Goal: Transaction & Acquisition: Purchase product/service

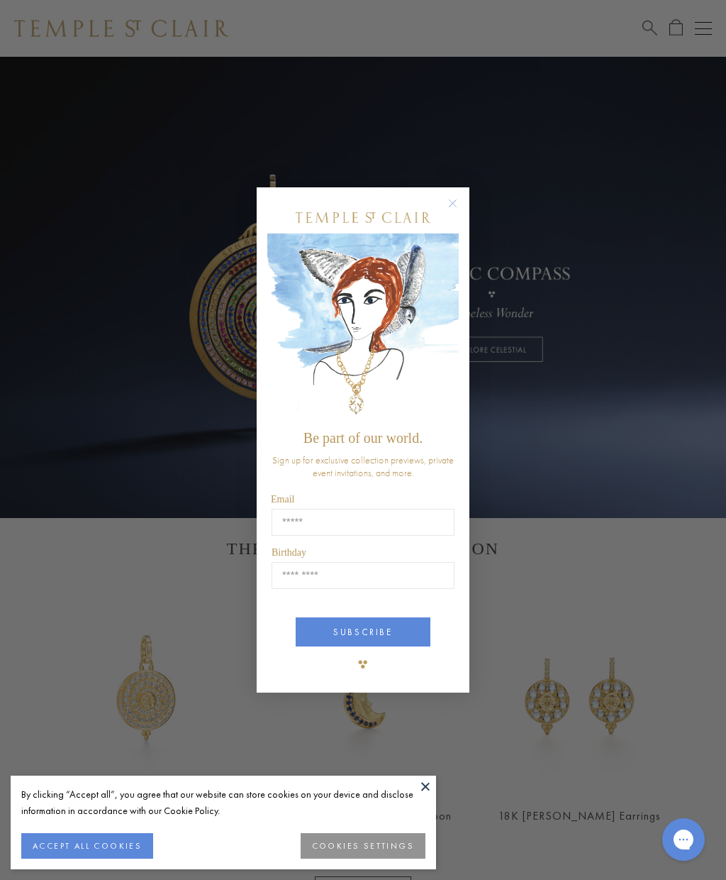
click at [451, 202] on circle "Close dialog" at bounding box center [453, 203] width 17 height 17
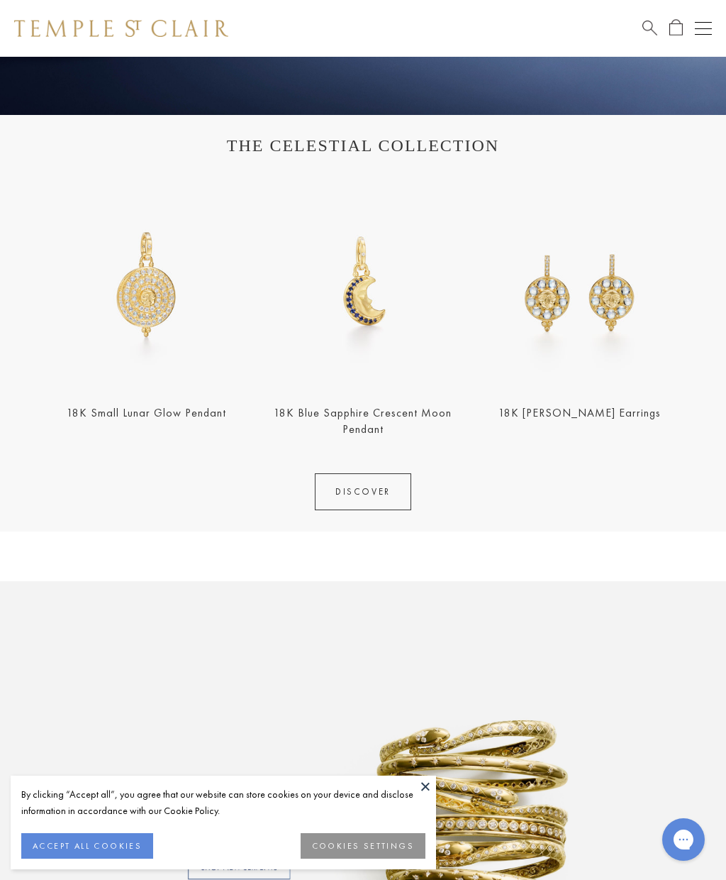
scroll to position [402, 0]
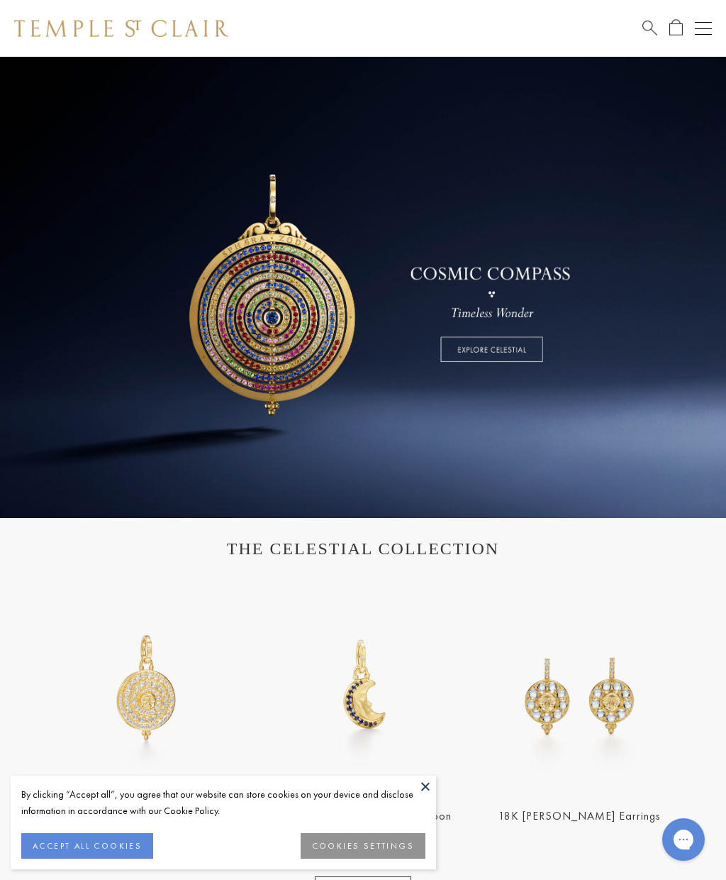
click at [723, 216] on link at bounding box center [363, 287] width 726 height 461
click at [654, 27] on span "Search" at bounding box center [650, 26] width 15 height 15
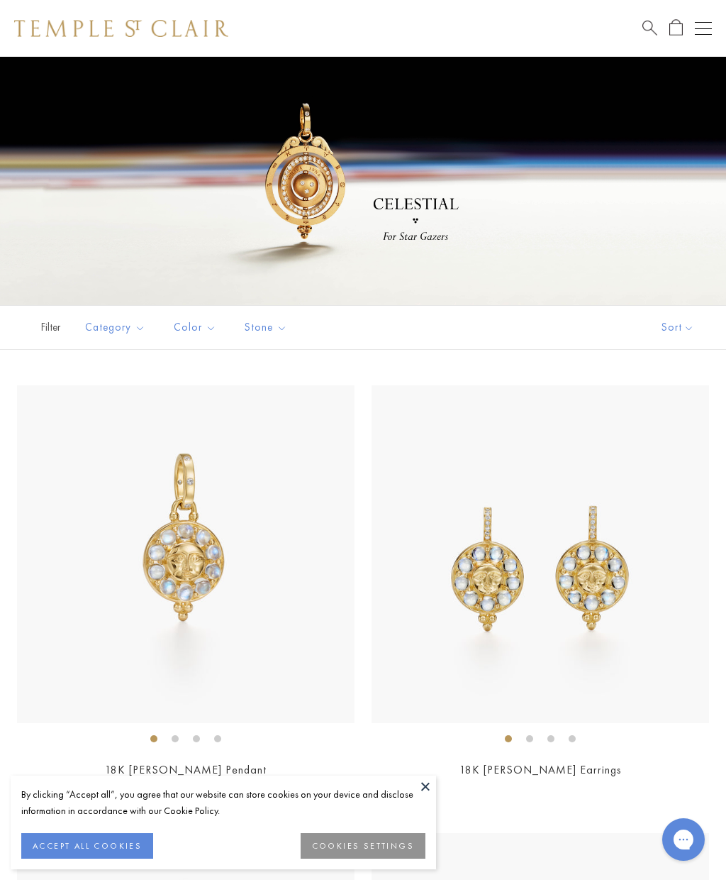
click at [425, 780] on button at bounding box center [425, 785] width 21 height 21
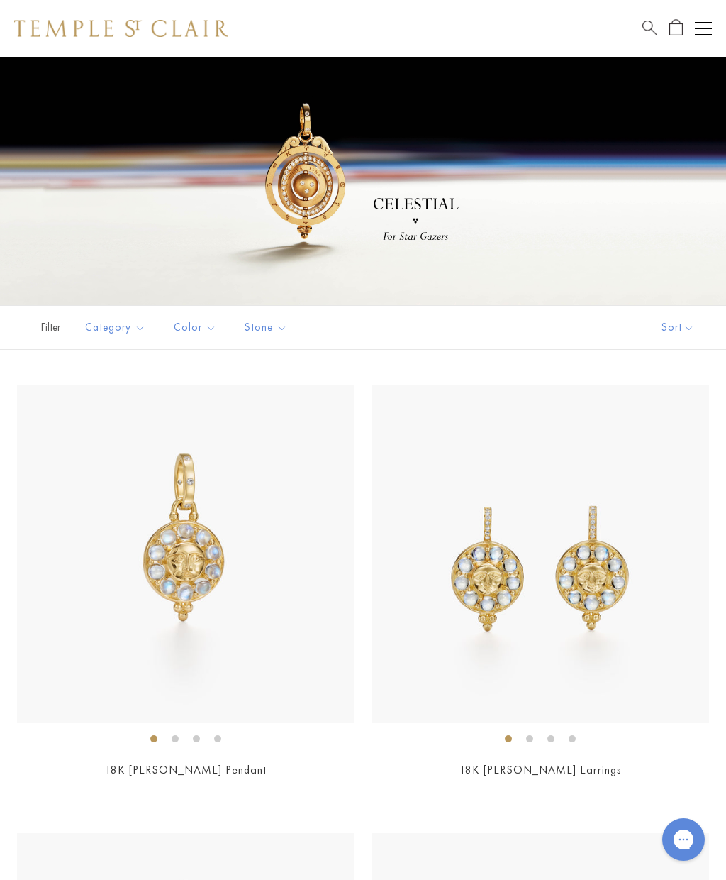
click at [649, 31] on span "Search" at bounding box center [650, 26] width 15 height 15
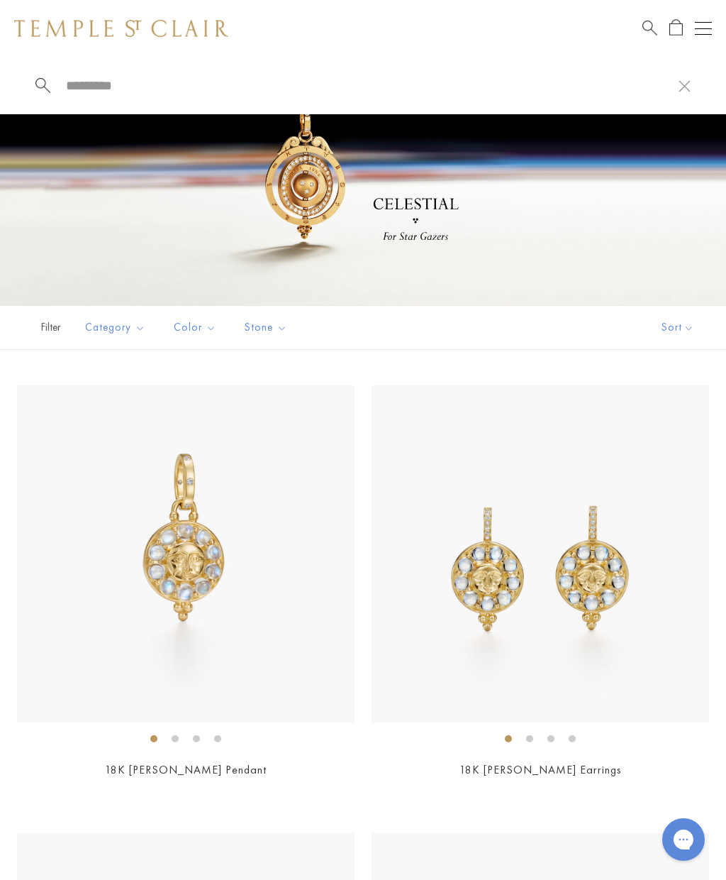
click at [650, 34] on link "Search" at bounding box center [650, 28] width 15 height 18
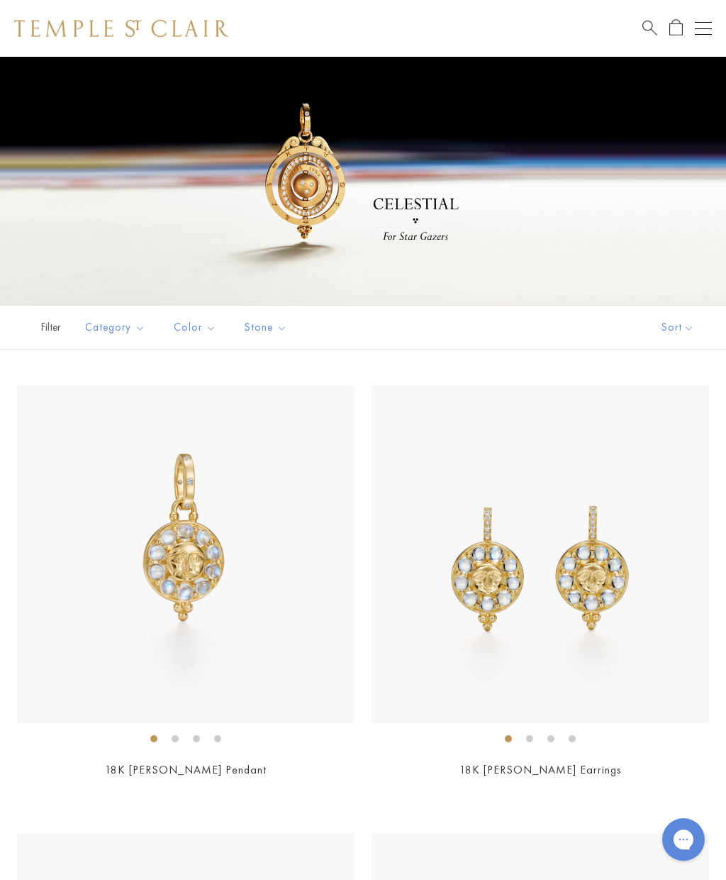
click at [643, 21] on span "Search" at bounding box center [650, 26] width 15 height 15
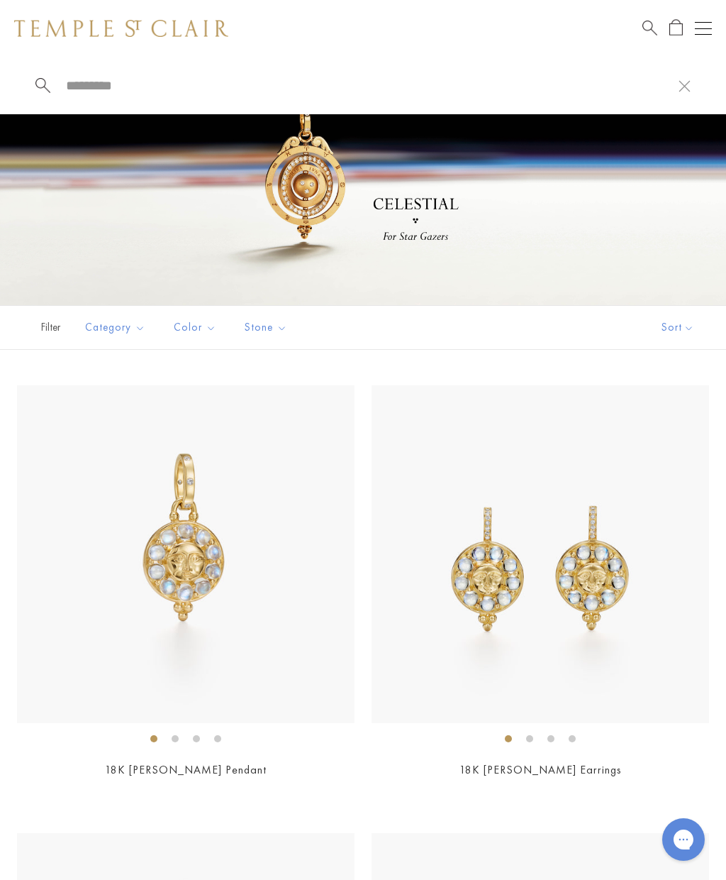
click at [121, 79] on input "search" at bounding box center [372, 85] width 614 height 16
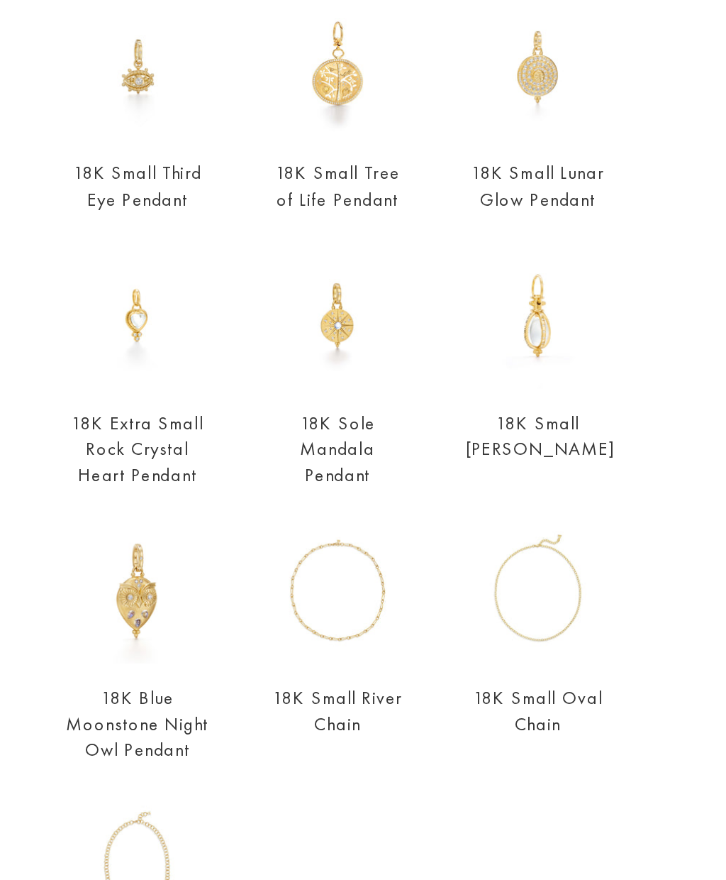
type input "**********"
click at [235, 194] on div "18K Small Tree of Life Pendant $18,000" at bounding box center [280, 272] width 90 height 156
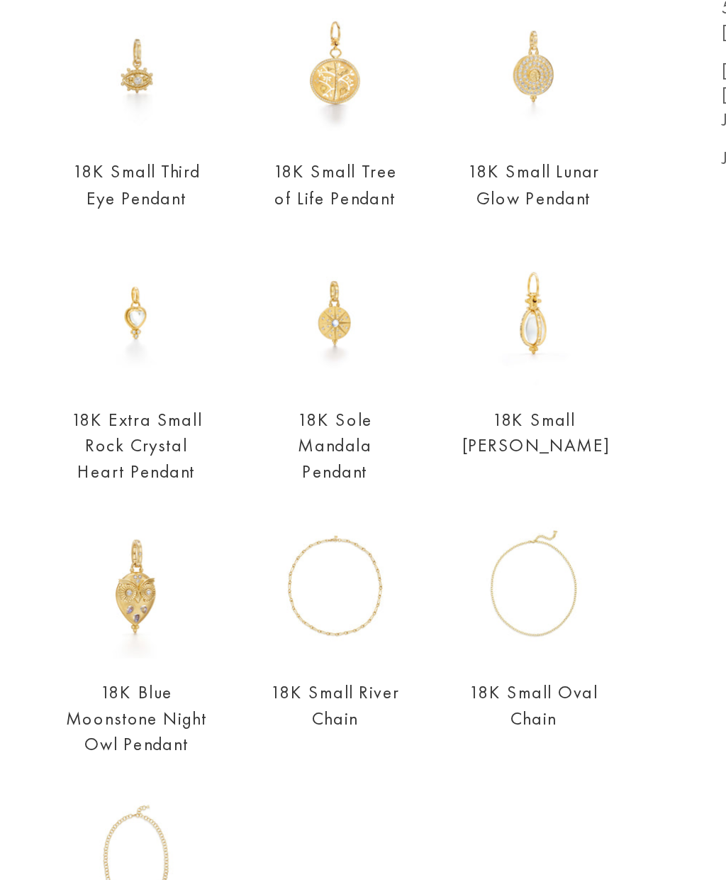
click at [109, 350] on img at bounding box center [154, 395] width 90 height 90
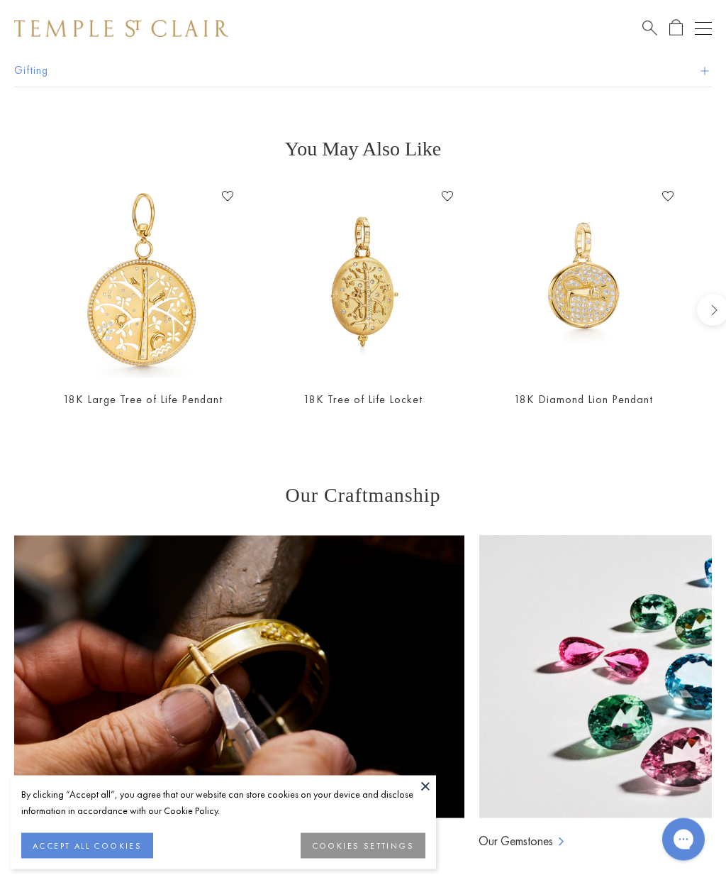
scroll to position [1123, 0]
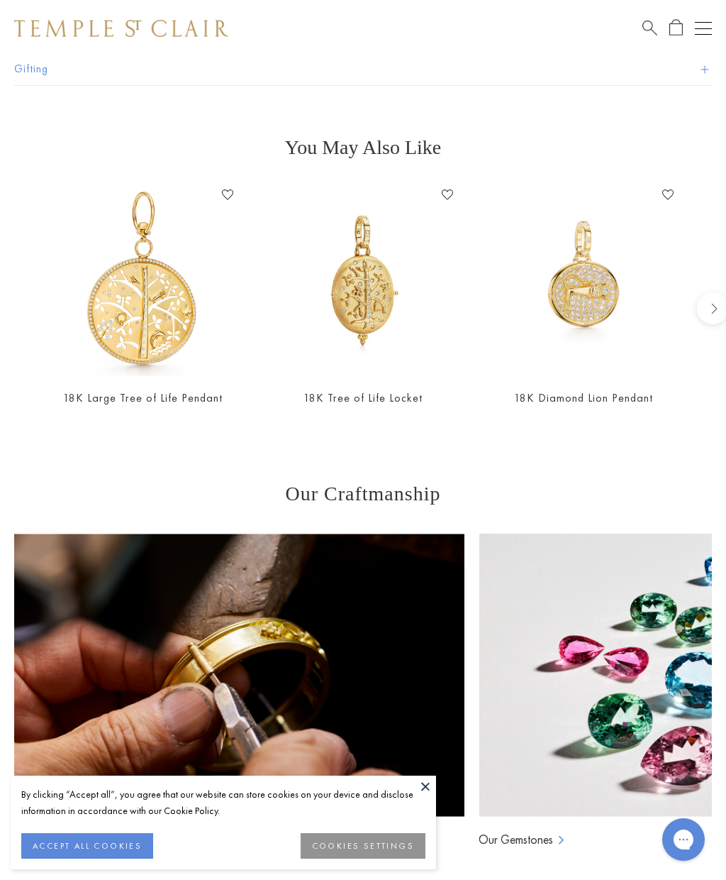
click at [111, 344] on img at bounding box center [143, 280] width 192 height 192
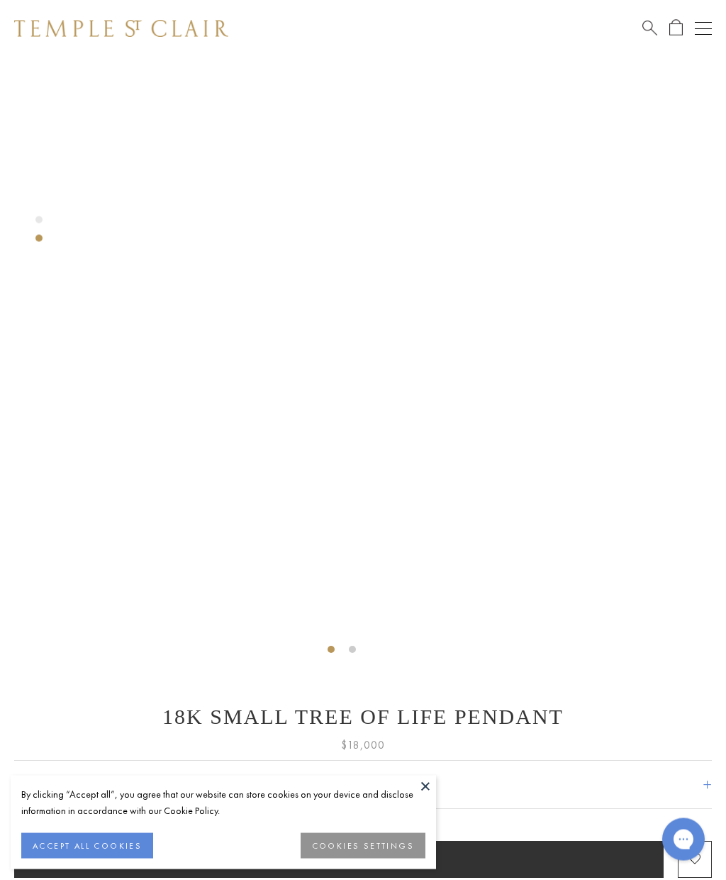
scroll to position [0, 0]
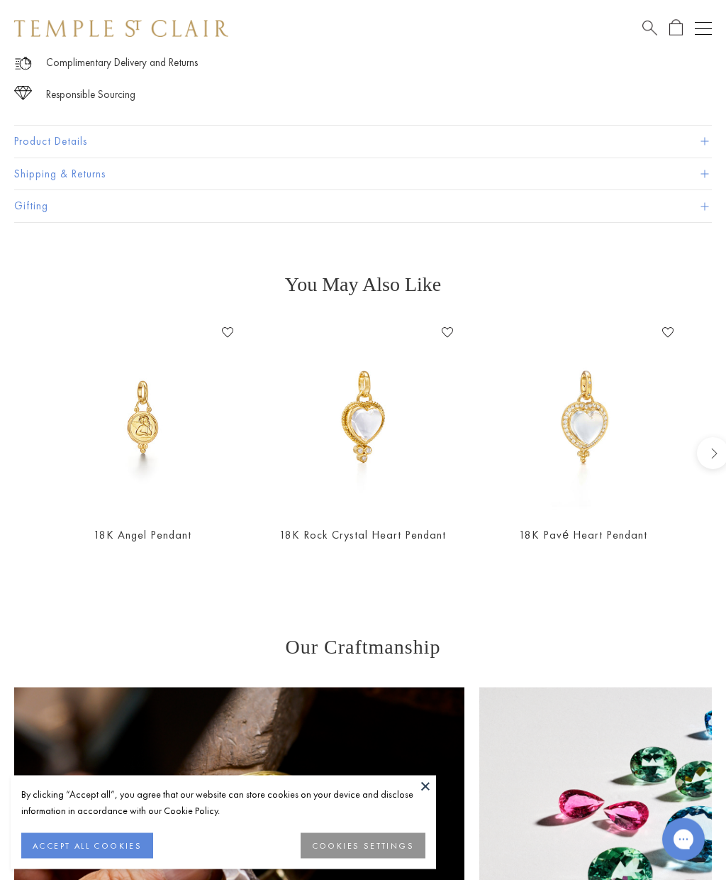
scroll to position [1000, 0]
click at [387, 509] on img at bounding box center [363, 417] width 192 height 192
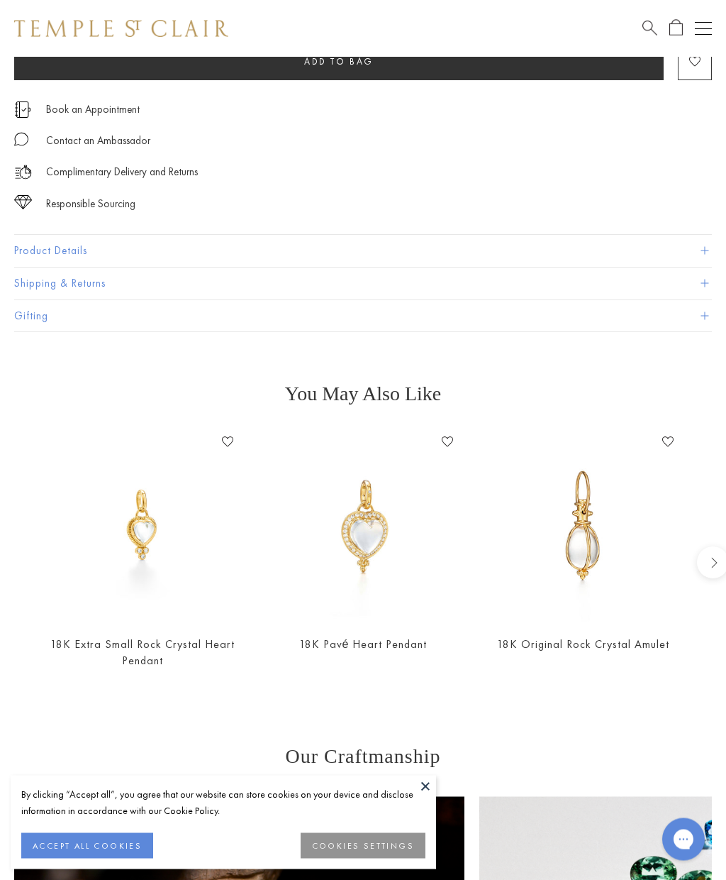
scroll to position [873, 0]
click at [75, 617] on img at bounding box center [143, 526] width 192 height 192
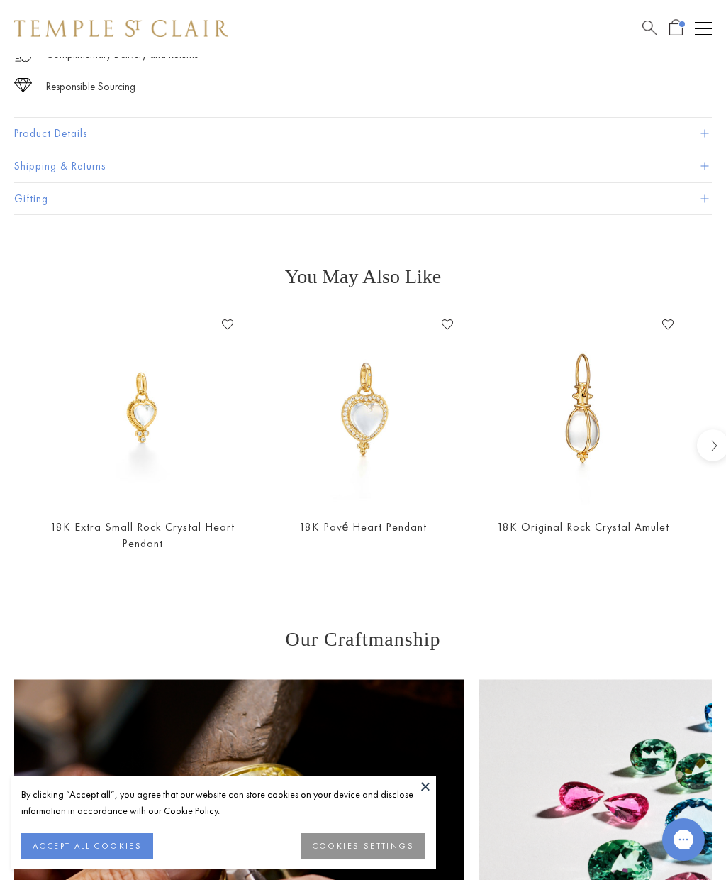
click at [609, 463] on img at bounding box center [583, 409] width 192 height 192
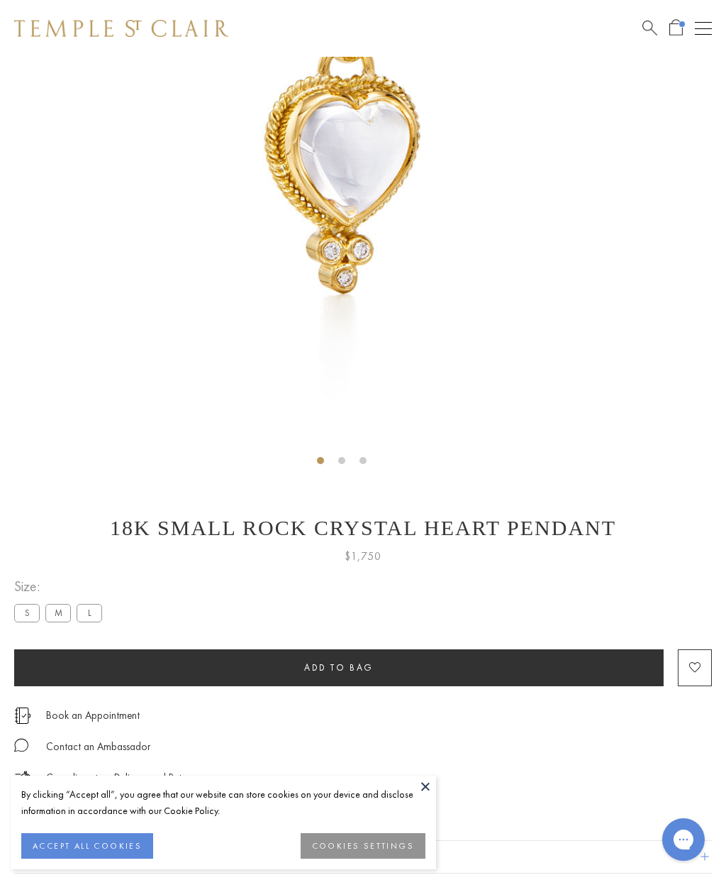
scroll to position [263, 0]
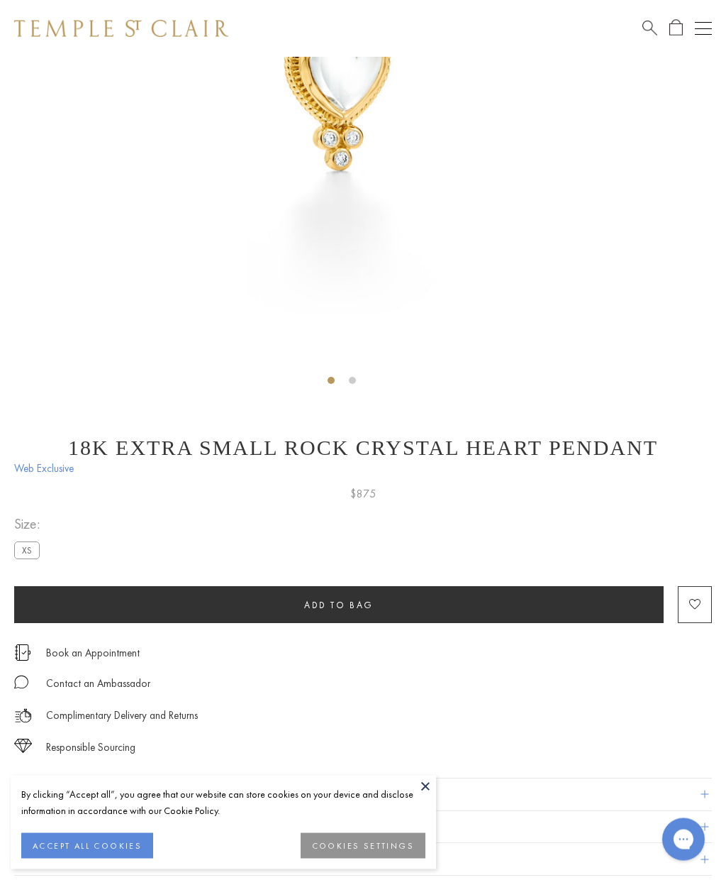
scroll to position [348, 0]
click at [60, 602] on button "Add to bag" at bounding box center [339, 604] width 650 height 37
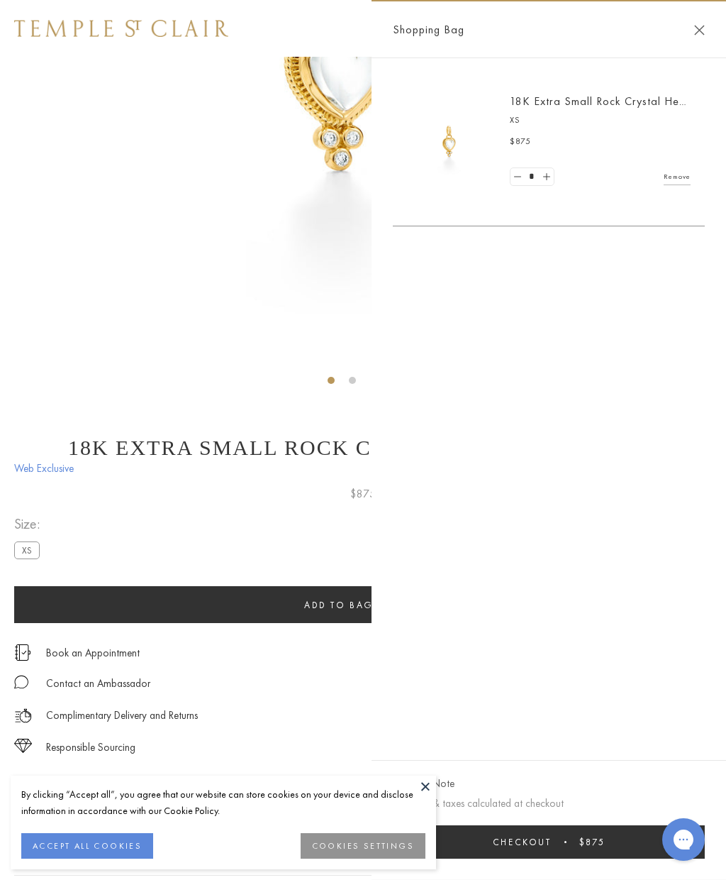
click at [167, 717] on p "Complimentary Delivery and Returns" at bounding box center [122, 716] width 152 height 18
click at [88, 349] on img at bounding box center [342, 51] width 684 height 684
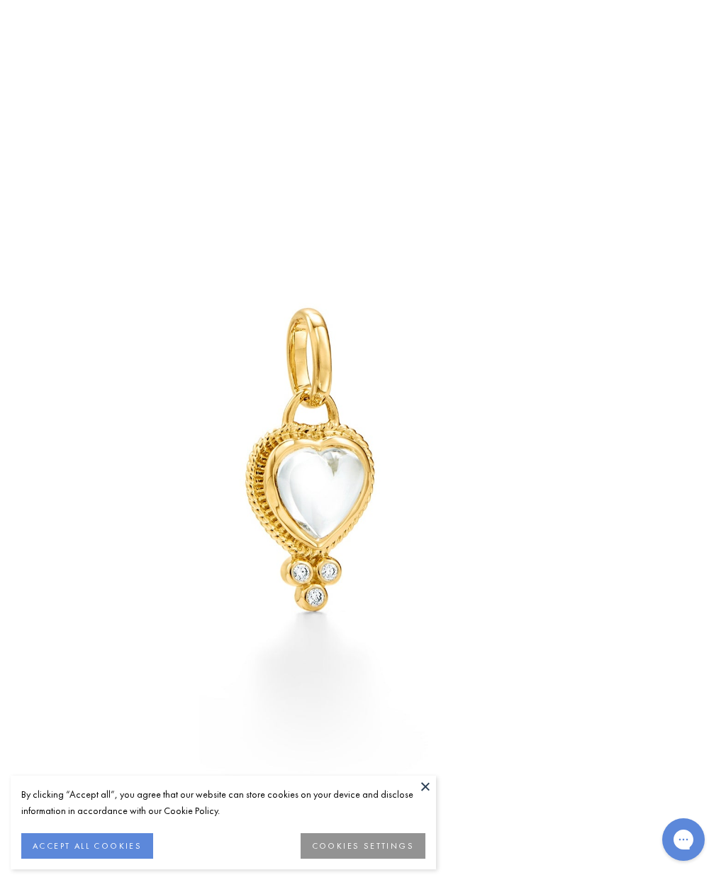
click at [120, 858] on button "ACCEPT ALL COOKIES" at bounding box center [87, 846] width 132 height 26
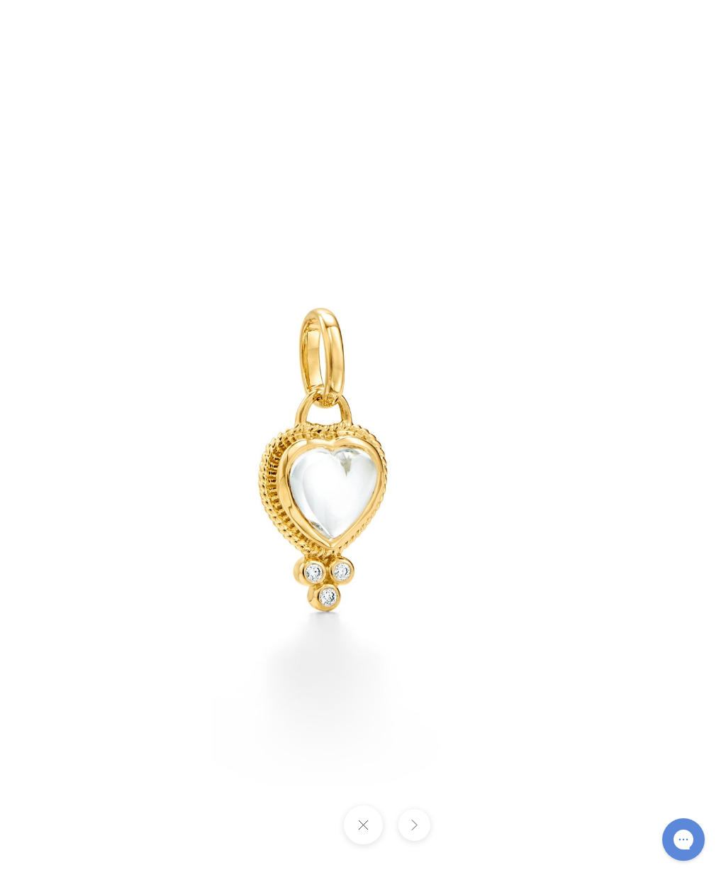
scroll to position [399, 0]
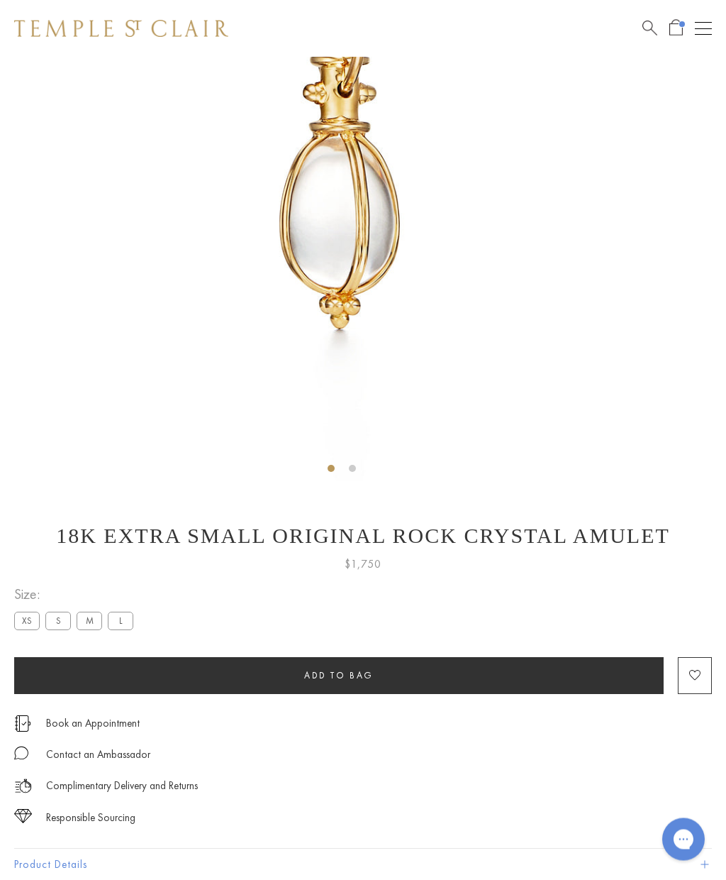
scroll to position [255, 0]
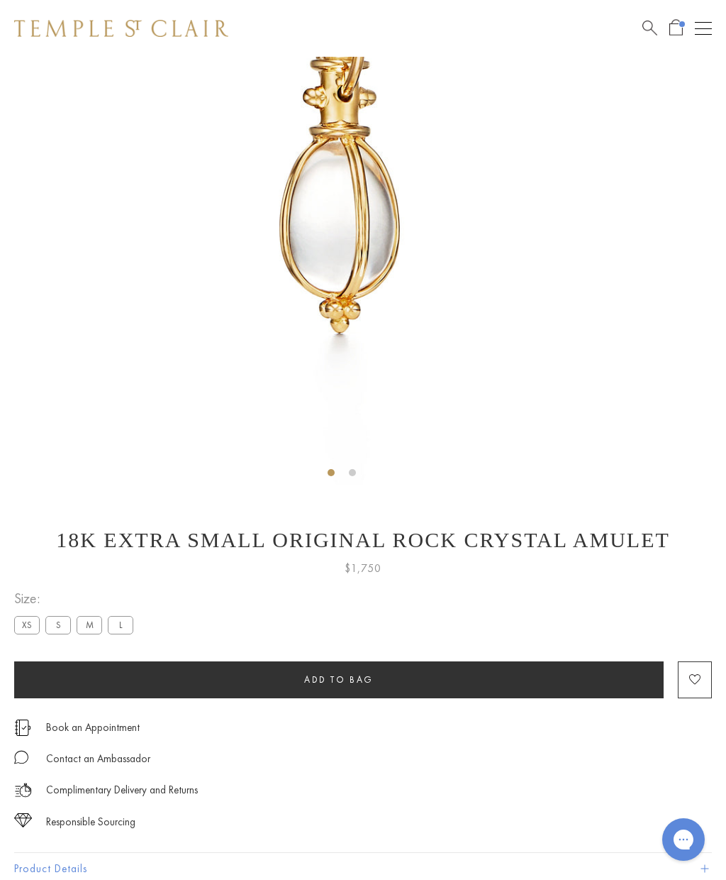
click at [587, 673] on button "Add to bag" at bounding box center [339, 679] width 650 height 37
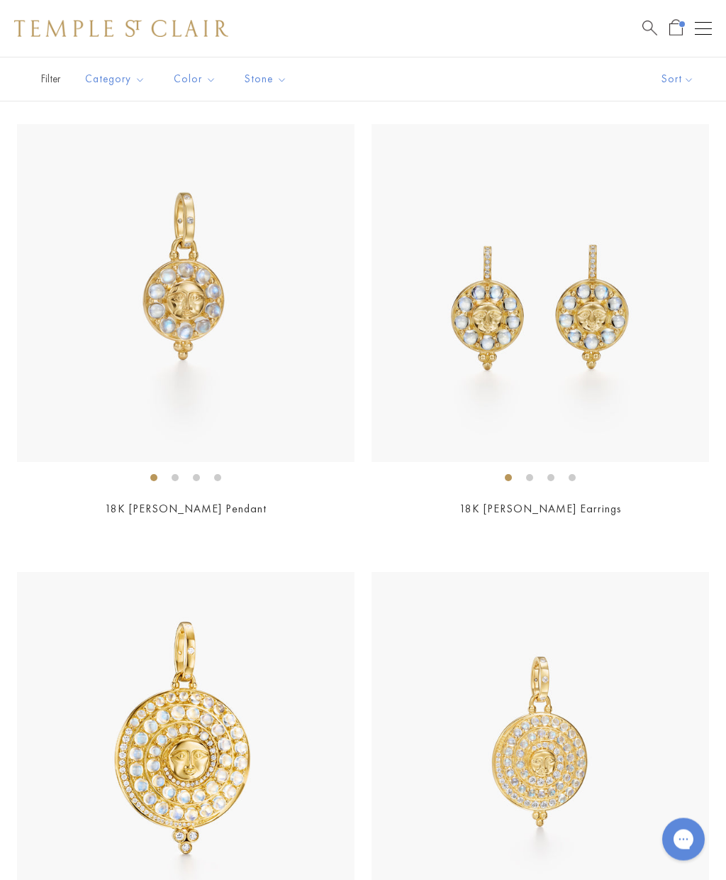
scroll to position [276, 0]
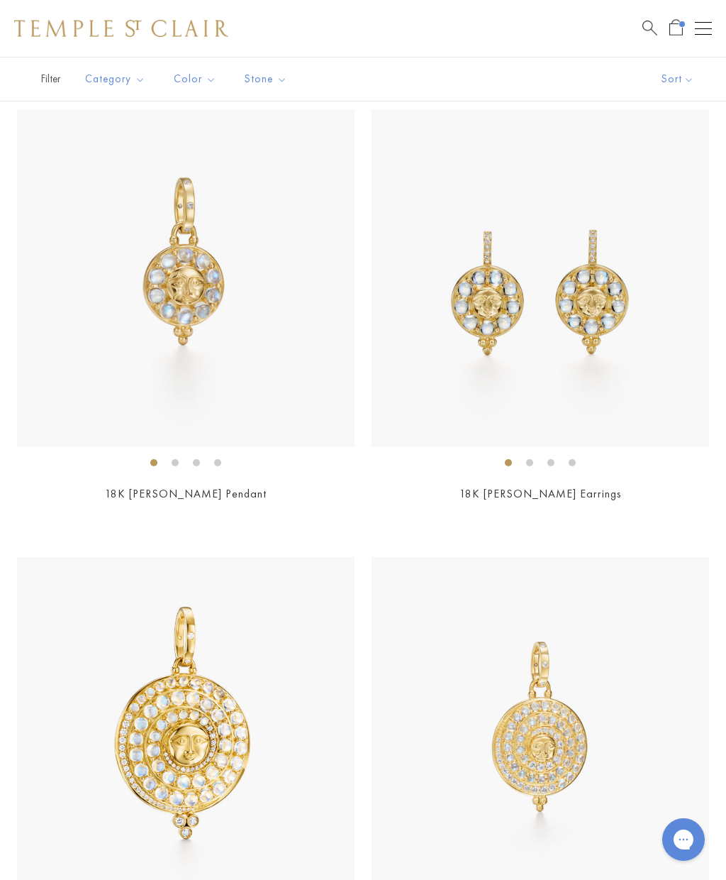
click at [118, 370] on img at bounding box center [186, 278] width 338 height 338
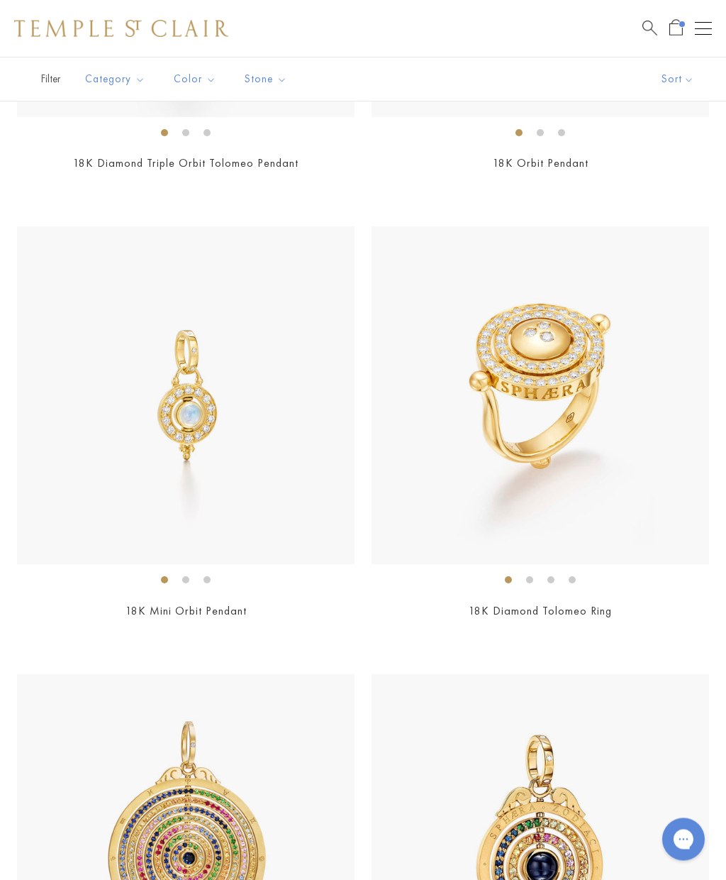
scroll to position [2396, 0]
click at [105, 477] on img at bounding box center [186, 395] width 338 height 338
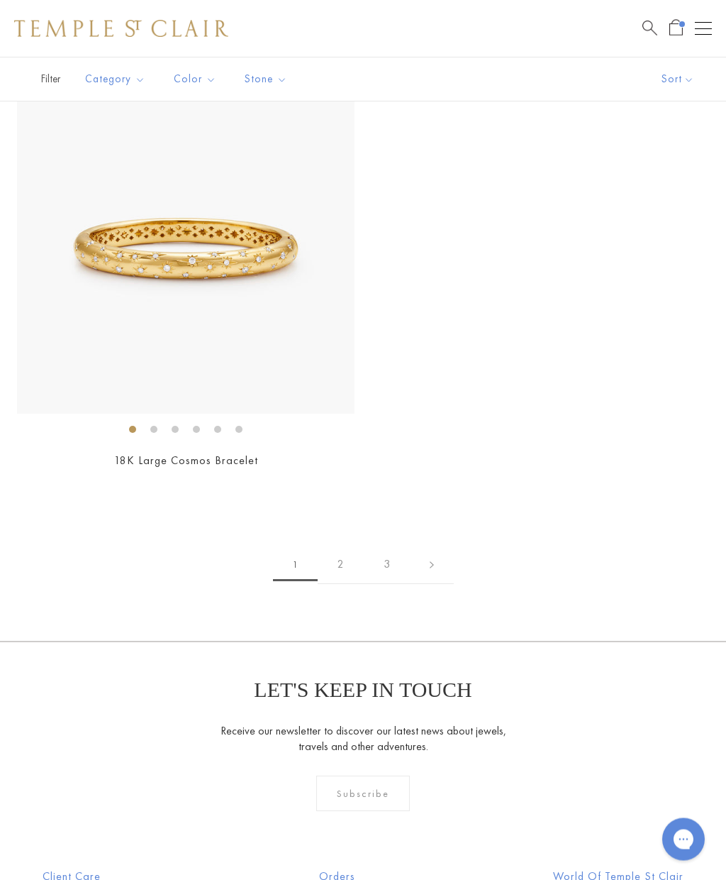
scroll to position [11500, 0]
click at [348, 546] on link "2" at bounding box center [341, 563] width 46 height 39
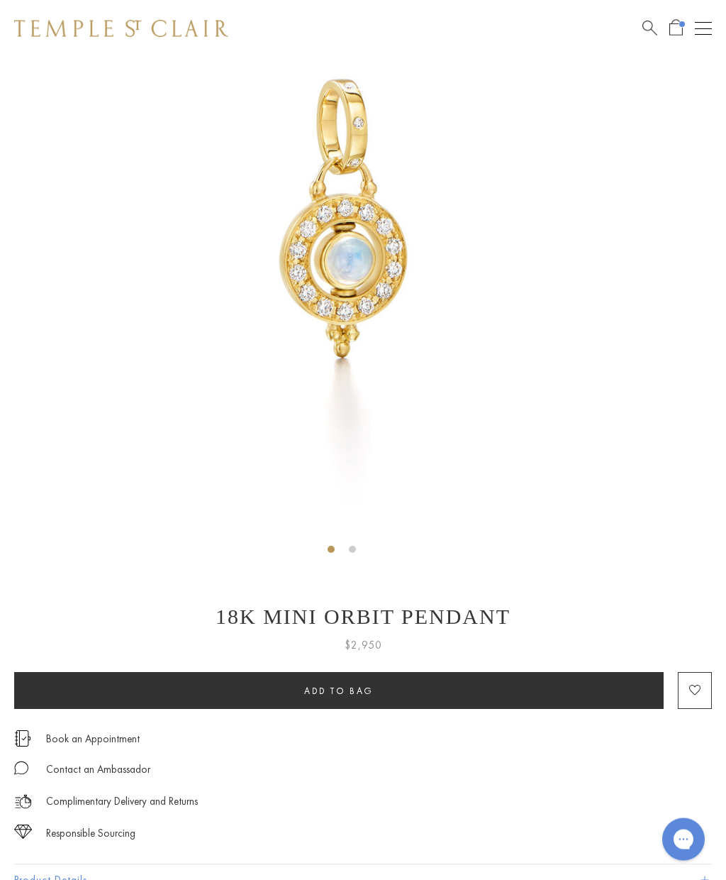
scroll to position [179, 0]
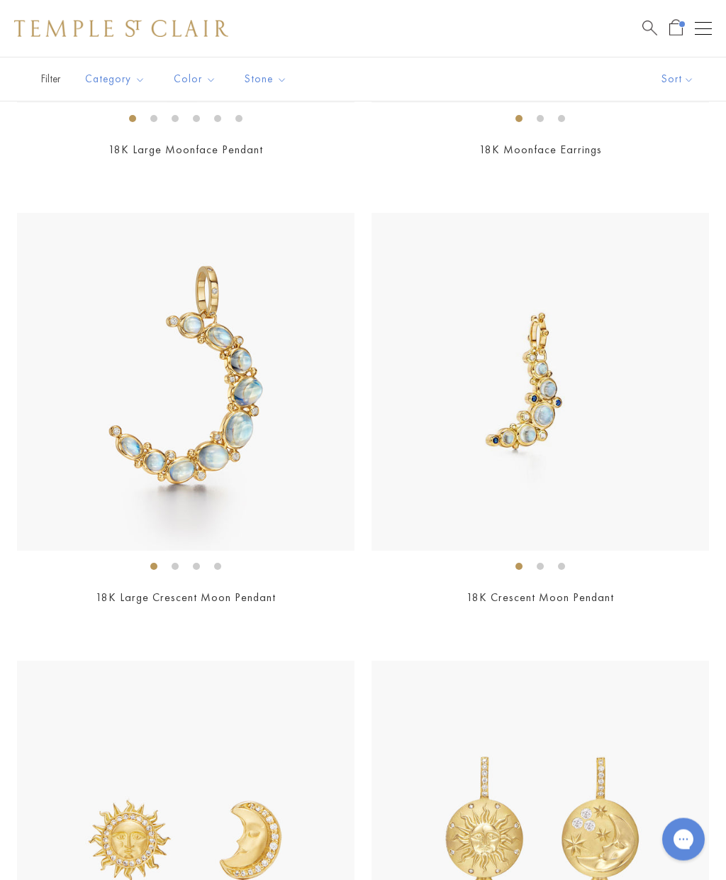
scroll to position [2858, 0]
click at [588, 407] on img at bounding box center [541, 382] width 338 height 338
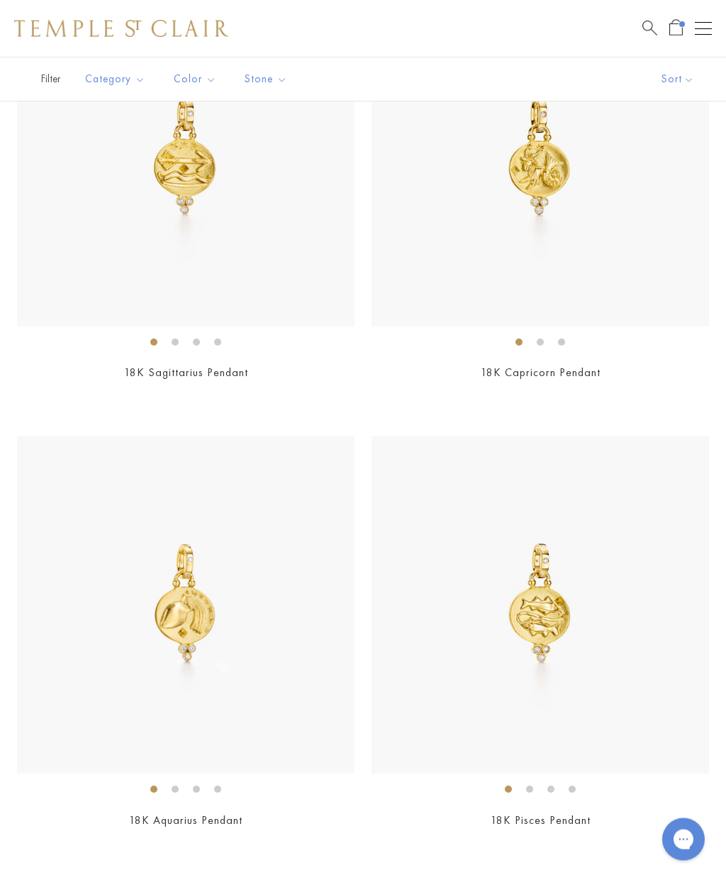
scroll to position [9351, 0]
click at [123, 653] on img at bounding box center [186, 602] width 338 height 338
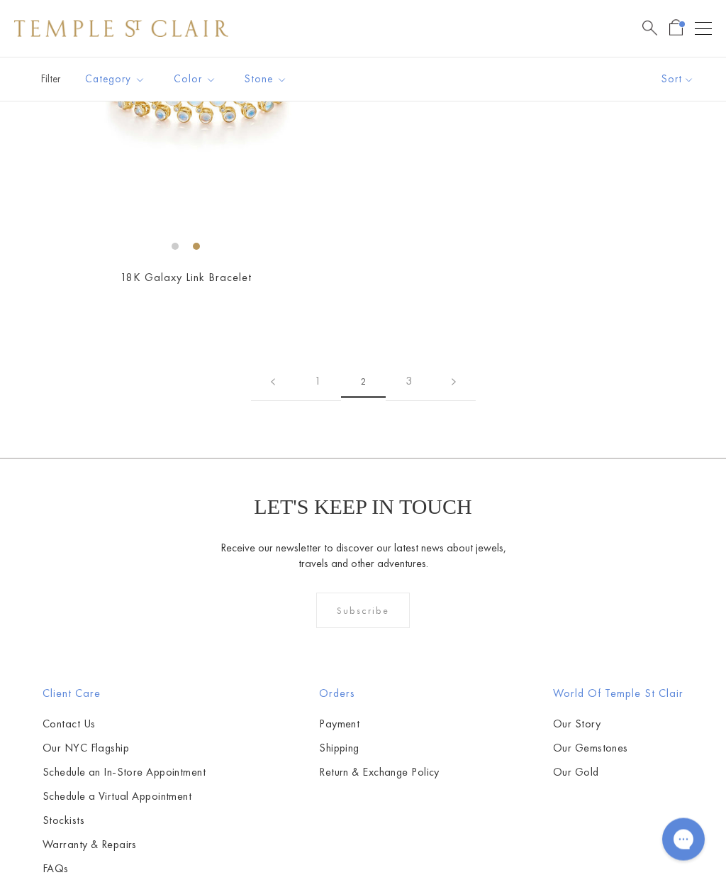
scroll to position [11686, 0]
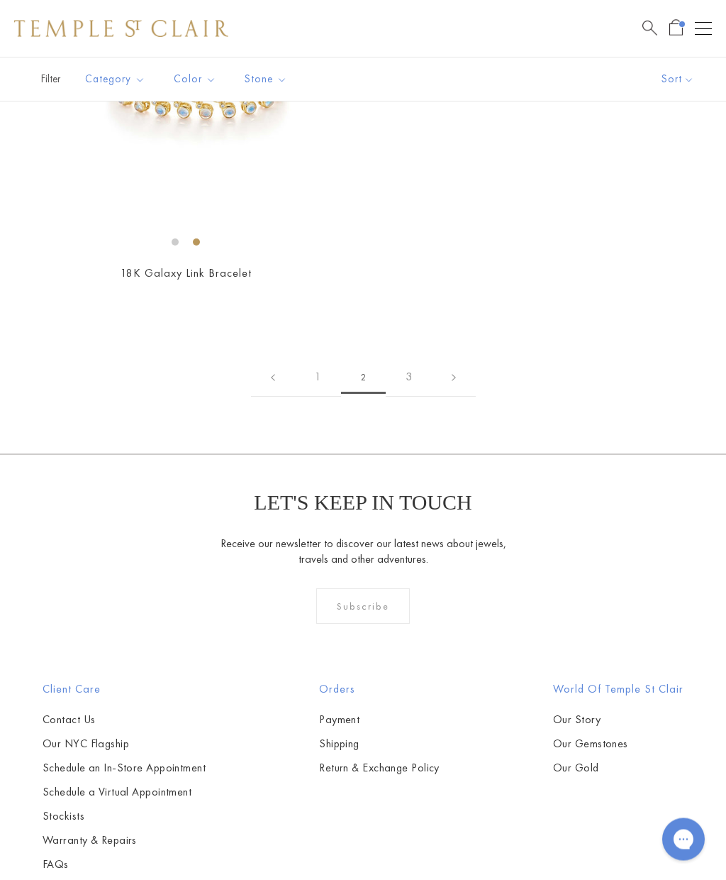
click at [417, 358] on link "3" at bounding box center [409, 377] width 46 height 39
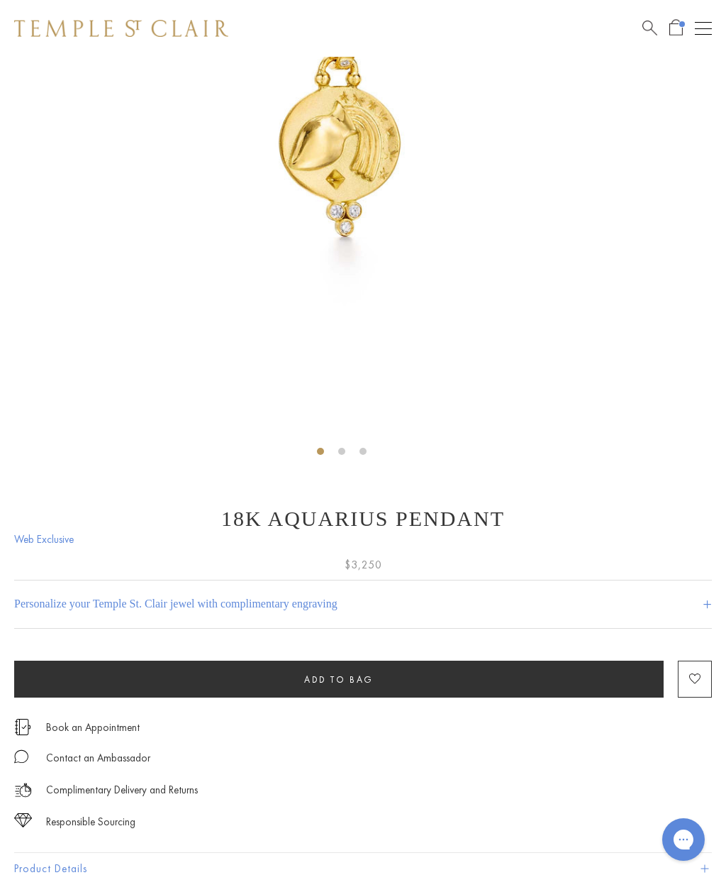
scroll to position [277, 0]
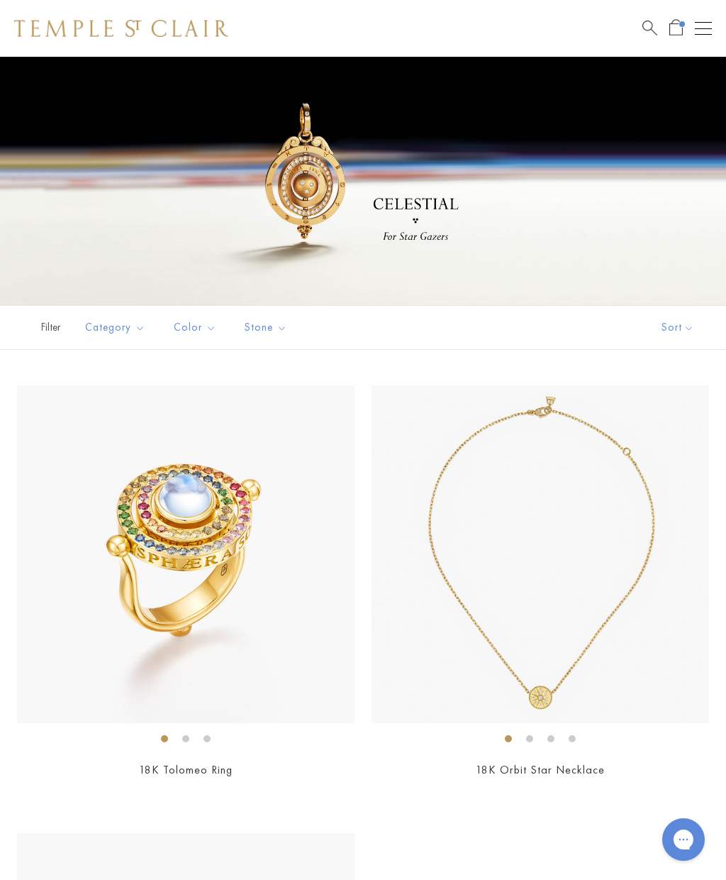
click at [681, 31] on span "Open Shopping Bag" at bounding box center [676, 27] width 13 height 16
